Goal: Book appointment/travel/reservation

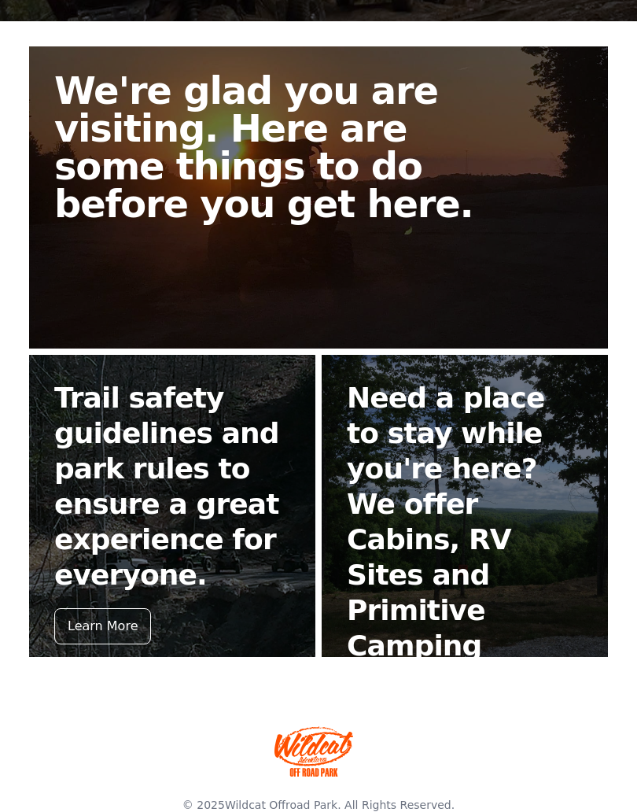
scroll to position [309, 0]
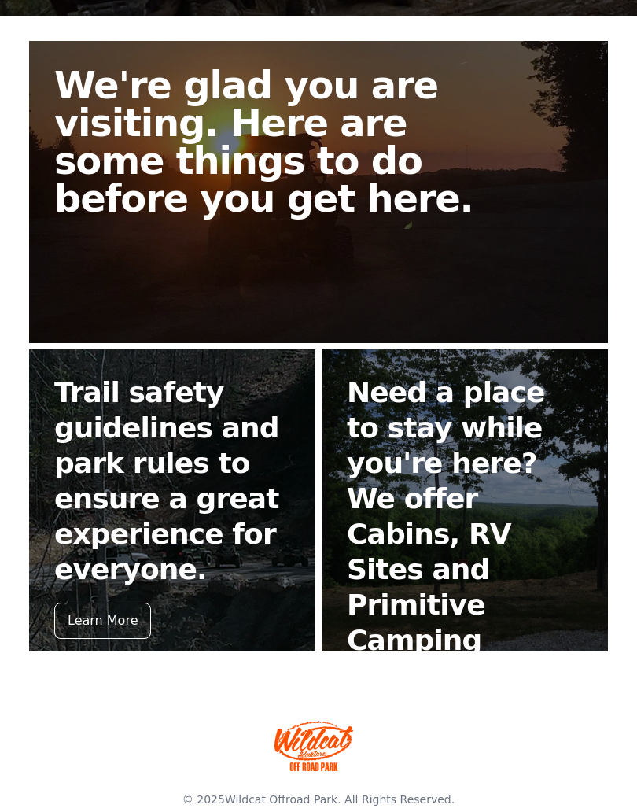
click at [101, 603] on div "Learn More" at bounding box center [102, 621] width 97 height 36
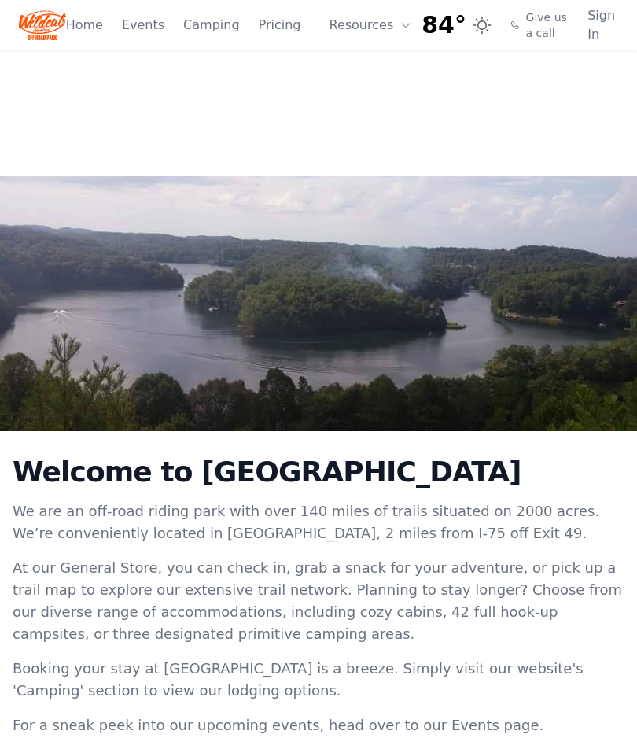
click at [214, 26] on link "Camping" at bounding box center [211, 25] width 56 height 19
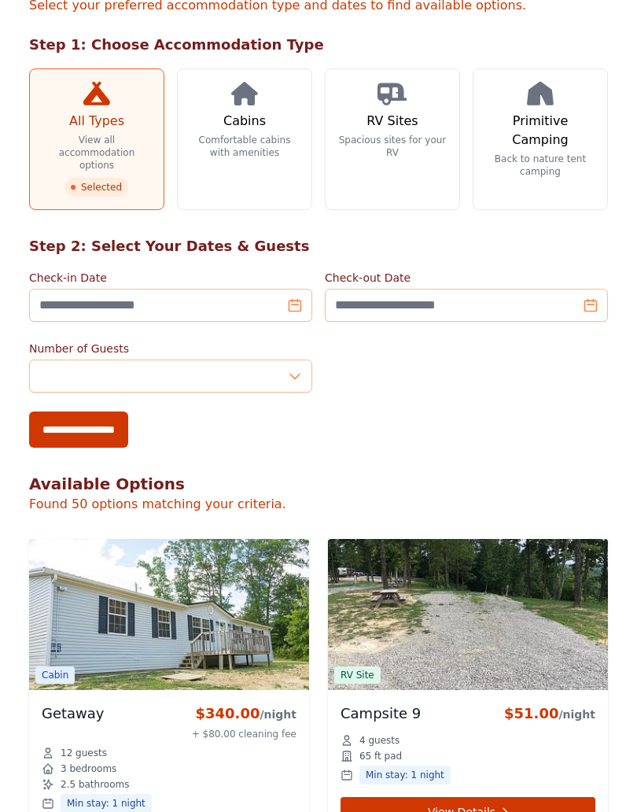
scroll to position [172, 0]
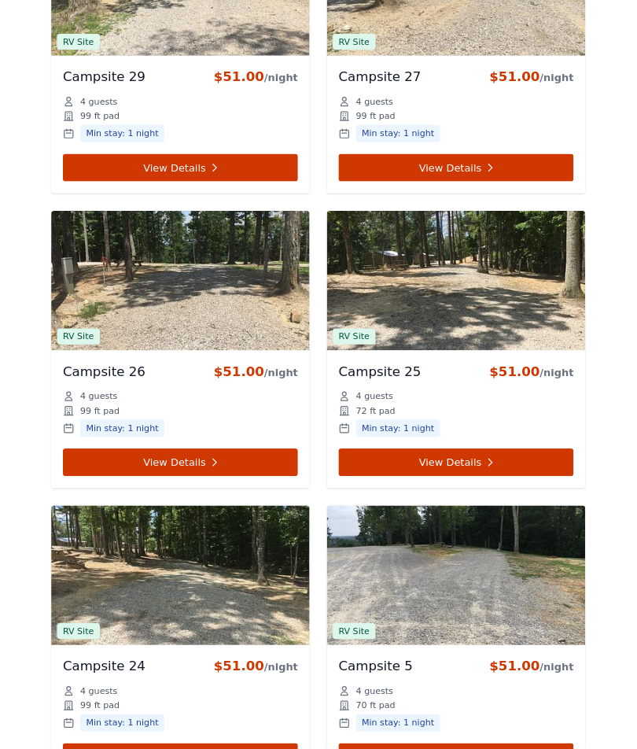
scroll to position [5295, 0]
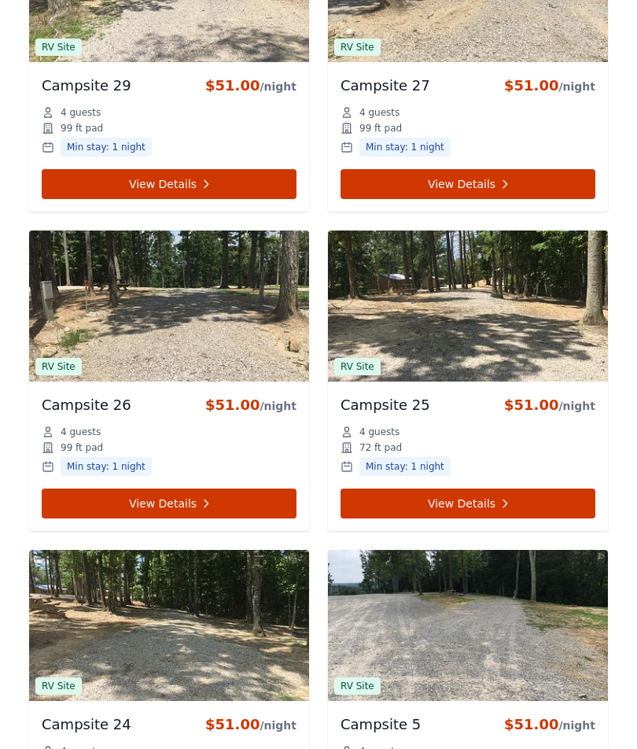
click at [511, 495] on link "View Details" at bounding box center [468, 504] width 255 height 30
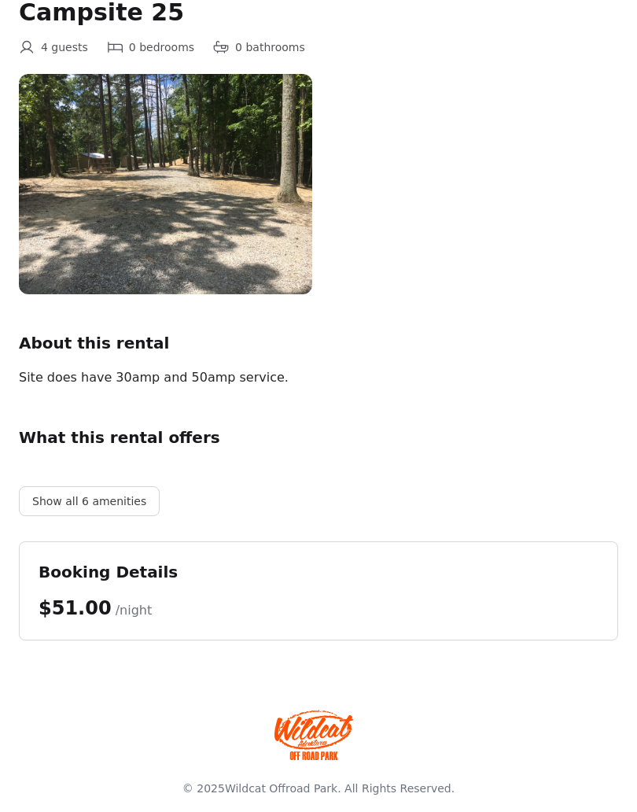
scroll to position [129, 0]
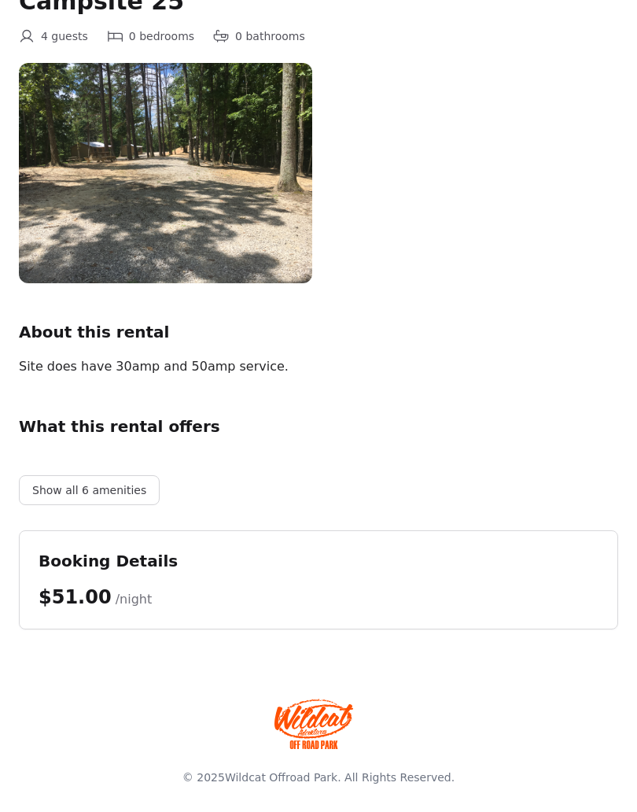
click at [110, 492] on button "Show all 6 amenities" at bounding box center [89, 490] width 141 height 30
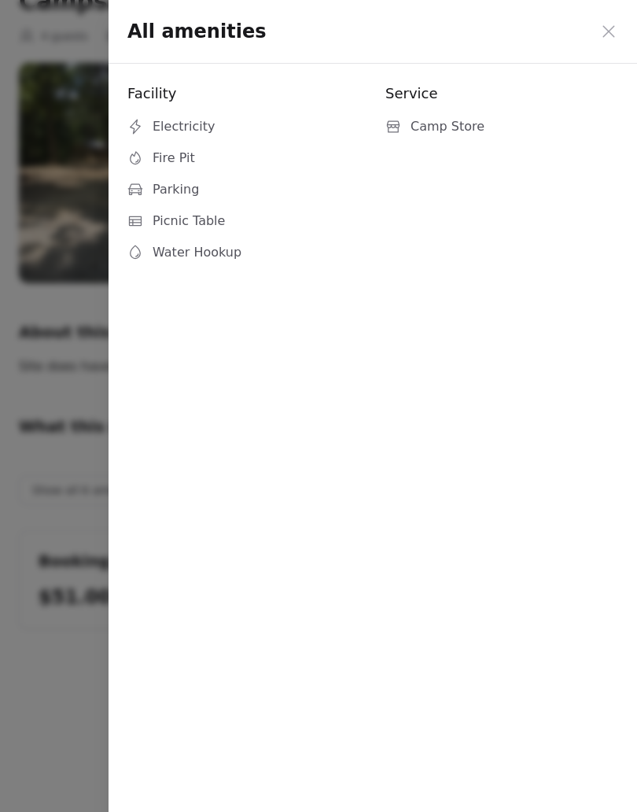
click at [68, 461] on div at bounding box center [318, 406] width 637 height 812
click at [635, 20] on div "All amenities" at bounding box center [373, 32] width 529 height 64
click at [624, 23] on div "All amenities" at bounding box center [373, 32] width 529 height 64
click at [607, 27] on icon at bounding box center [608, 31] width 19 height 19
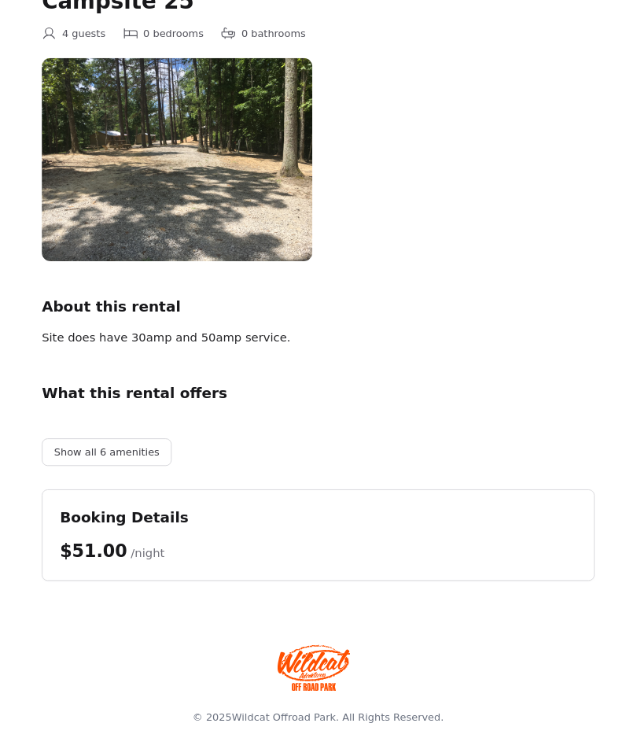
scroll to position [0, 0]
